Goal: Information Seeking & Learning: Learn about a topic

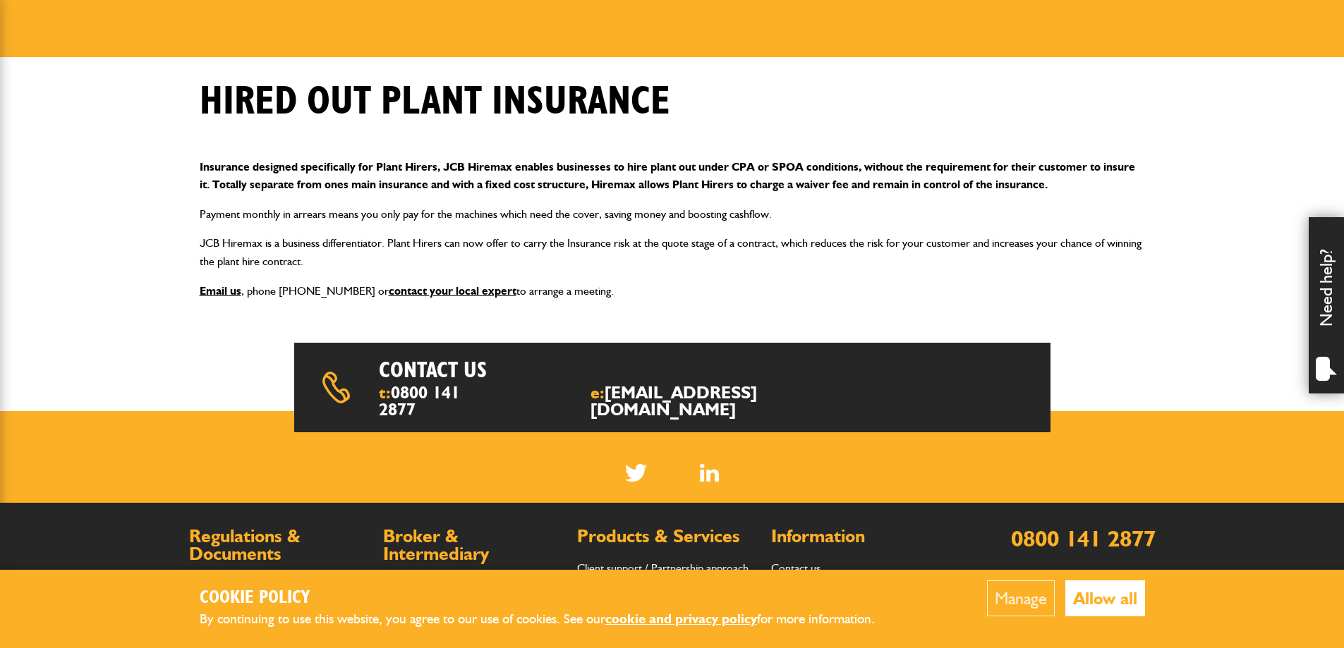
scroll to position [212, 0]
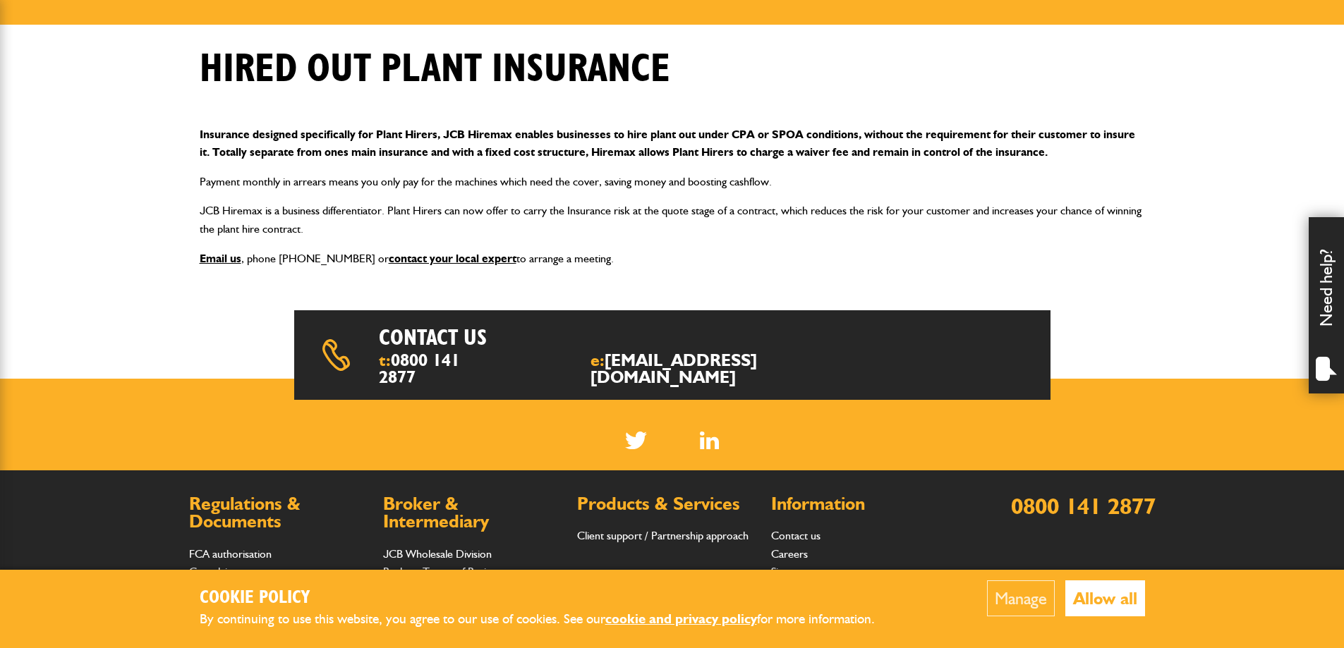
click at [1115, 602] on button "Allow all" at bounding box center [1105, 599] width 80 height 36
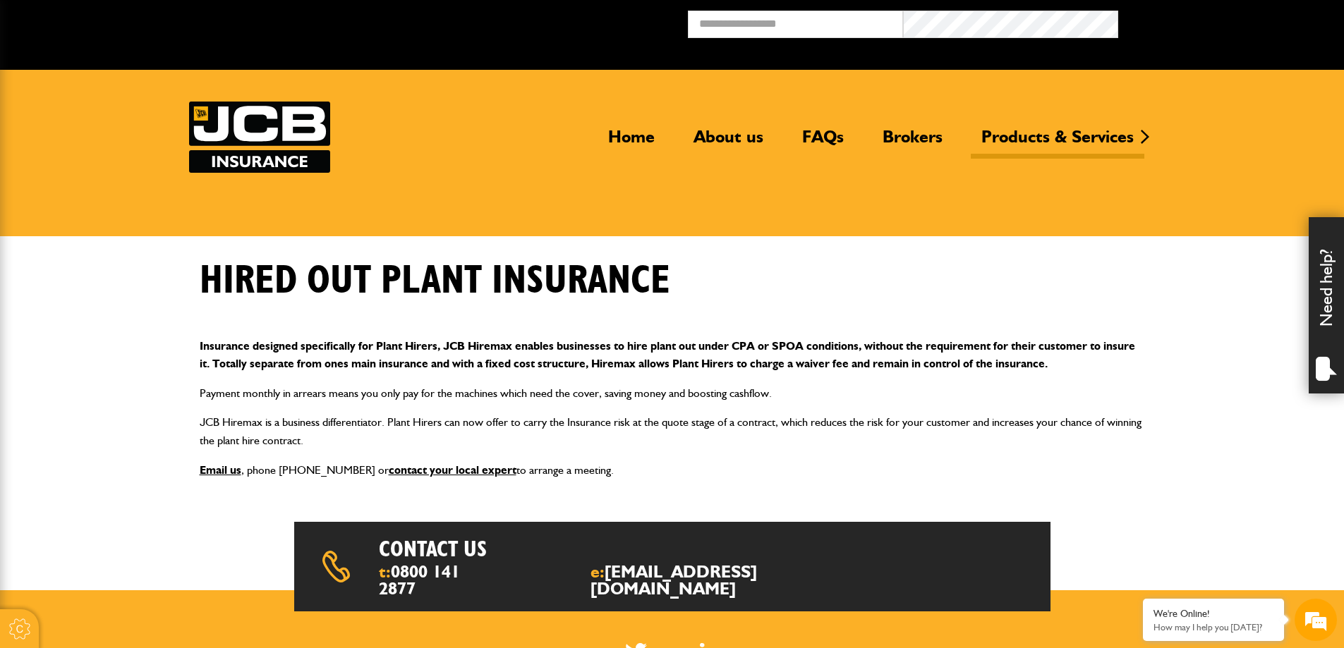
scroll to position [0, 0]
click at [820, 142] on link "FAQs" at bounding box center [823, 142] width 63 height 32
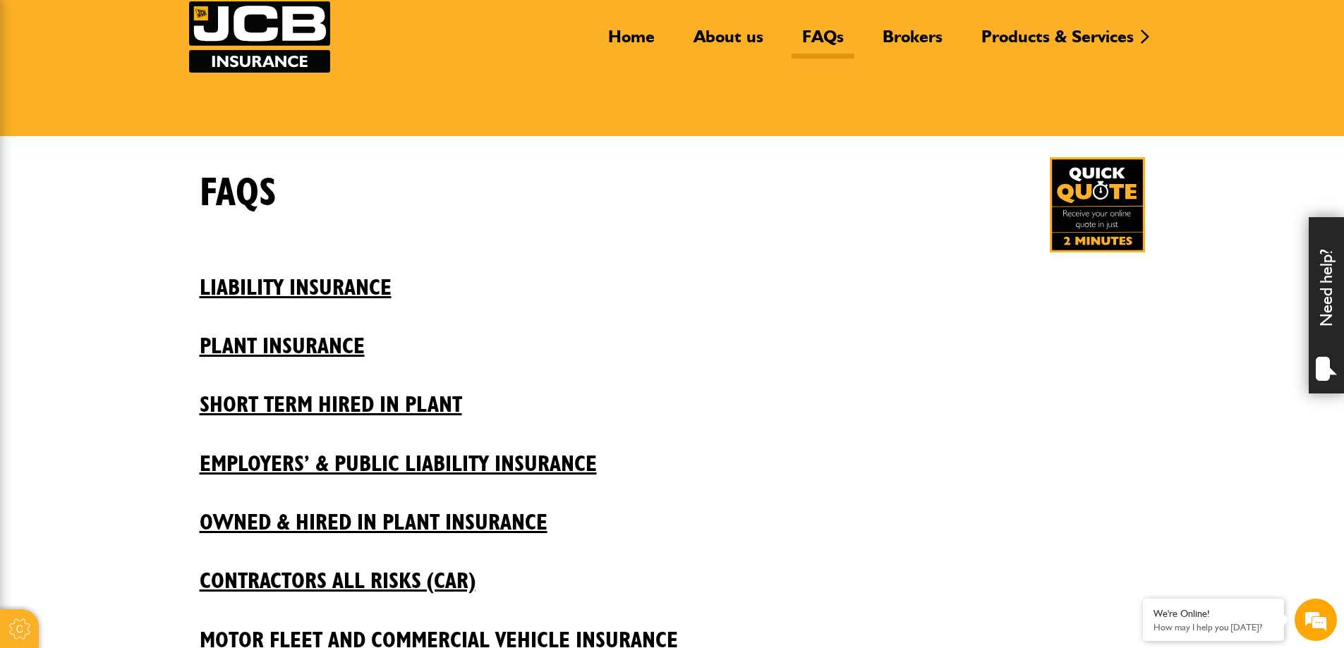
scroll to position [212, 0]
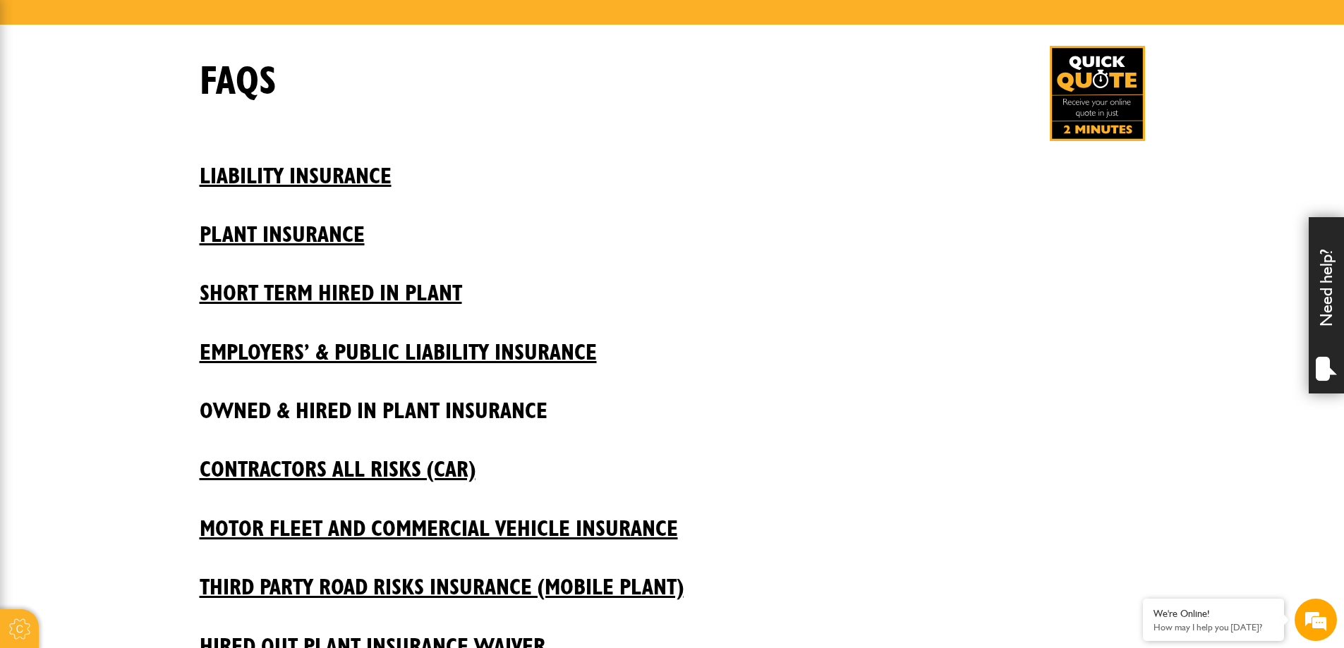
click at [528, 416] on h2 "Owned & Hired In Plant Insurance" at bounding box center [672, 401] width 945 height 48
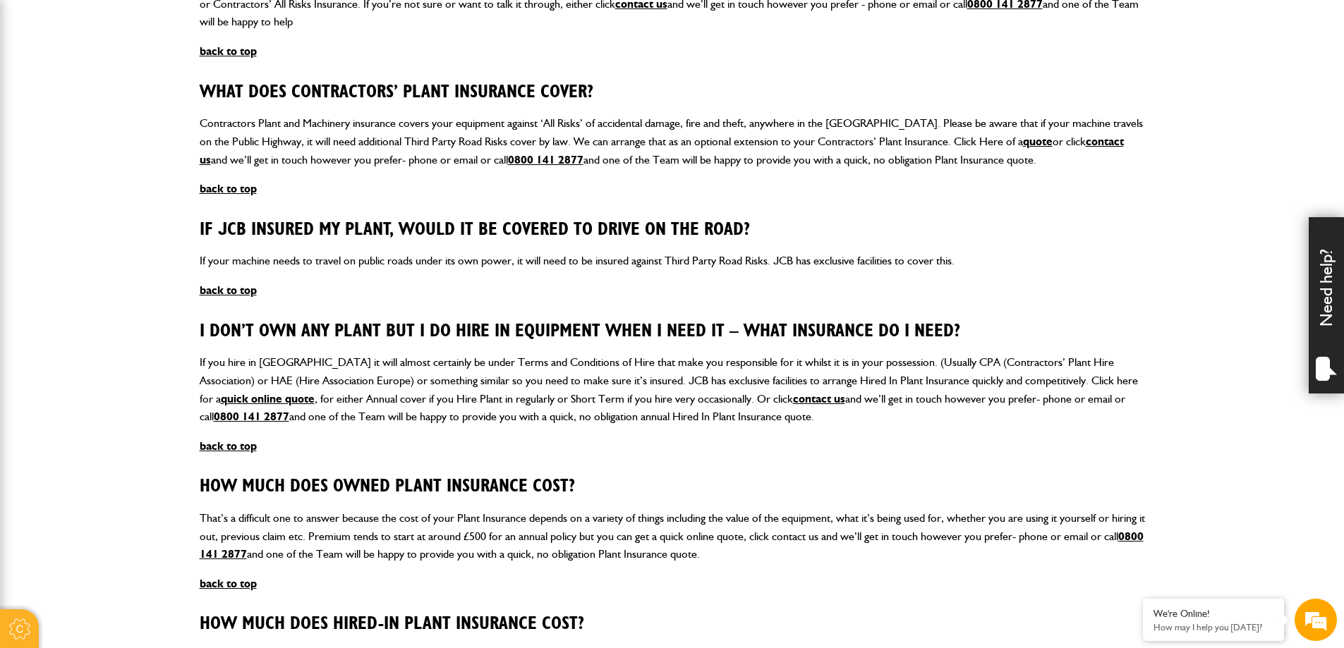
scroll to position [1058, 0]
